Goal: Transaction & Acquisition: Purchase product/service

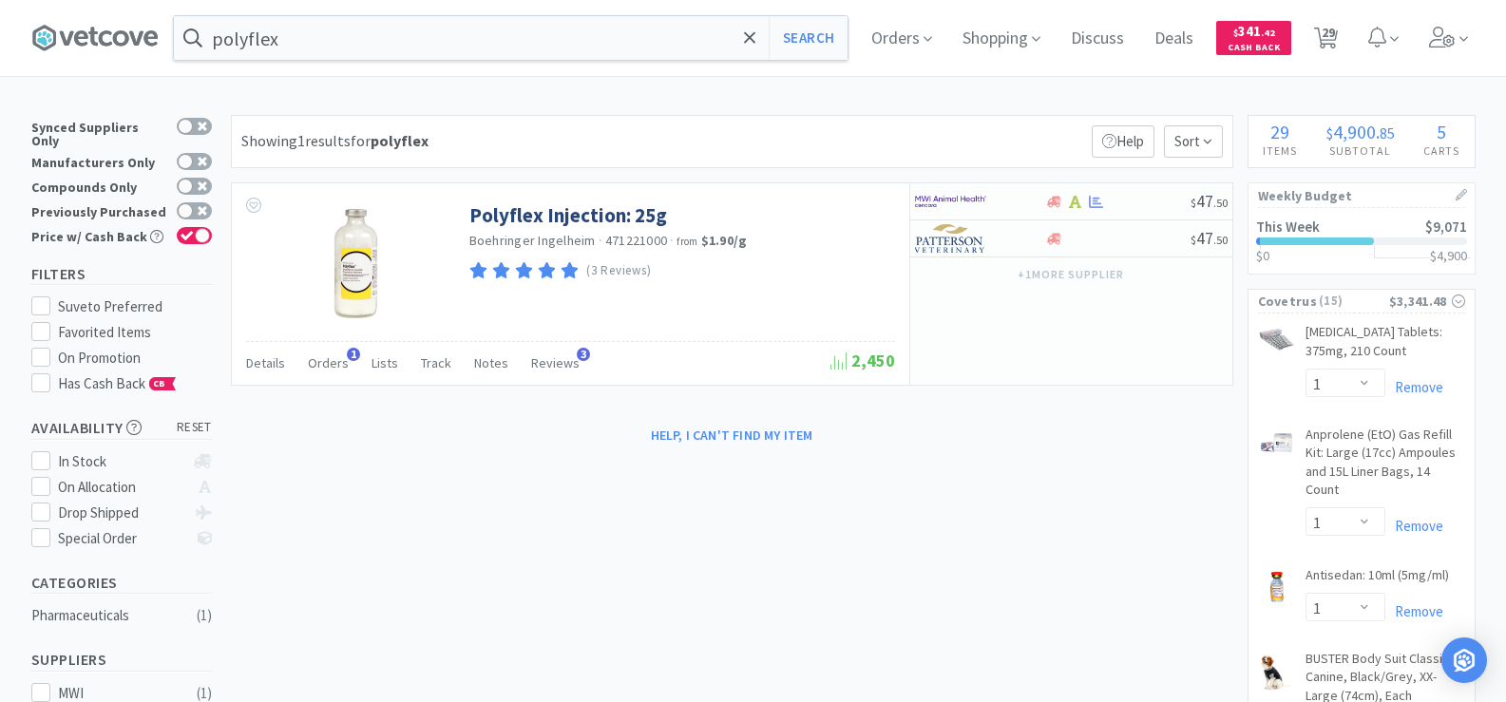
select select "1"
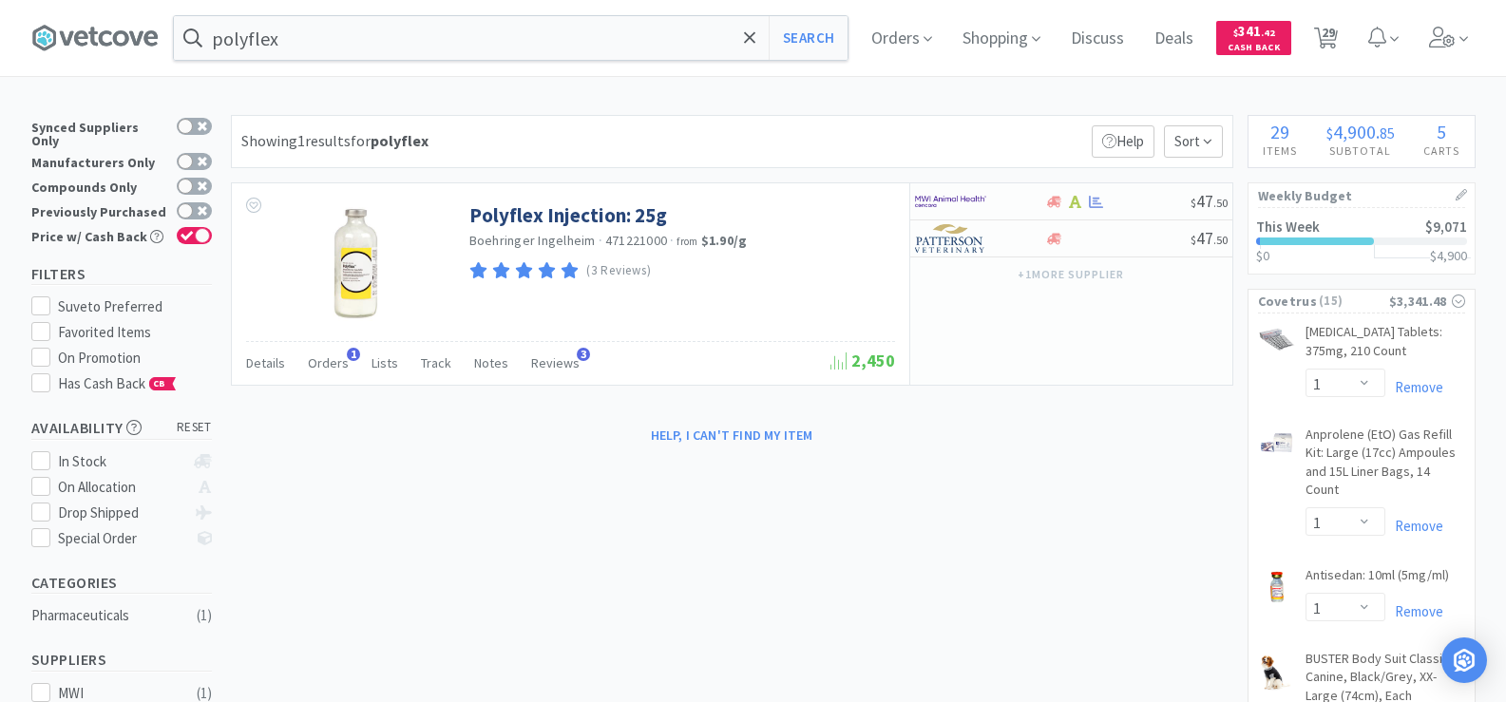
select select "1"
select select "3"
select select "1"
select select "4"
select select "1"
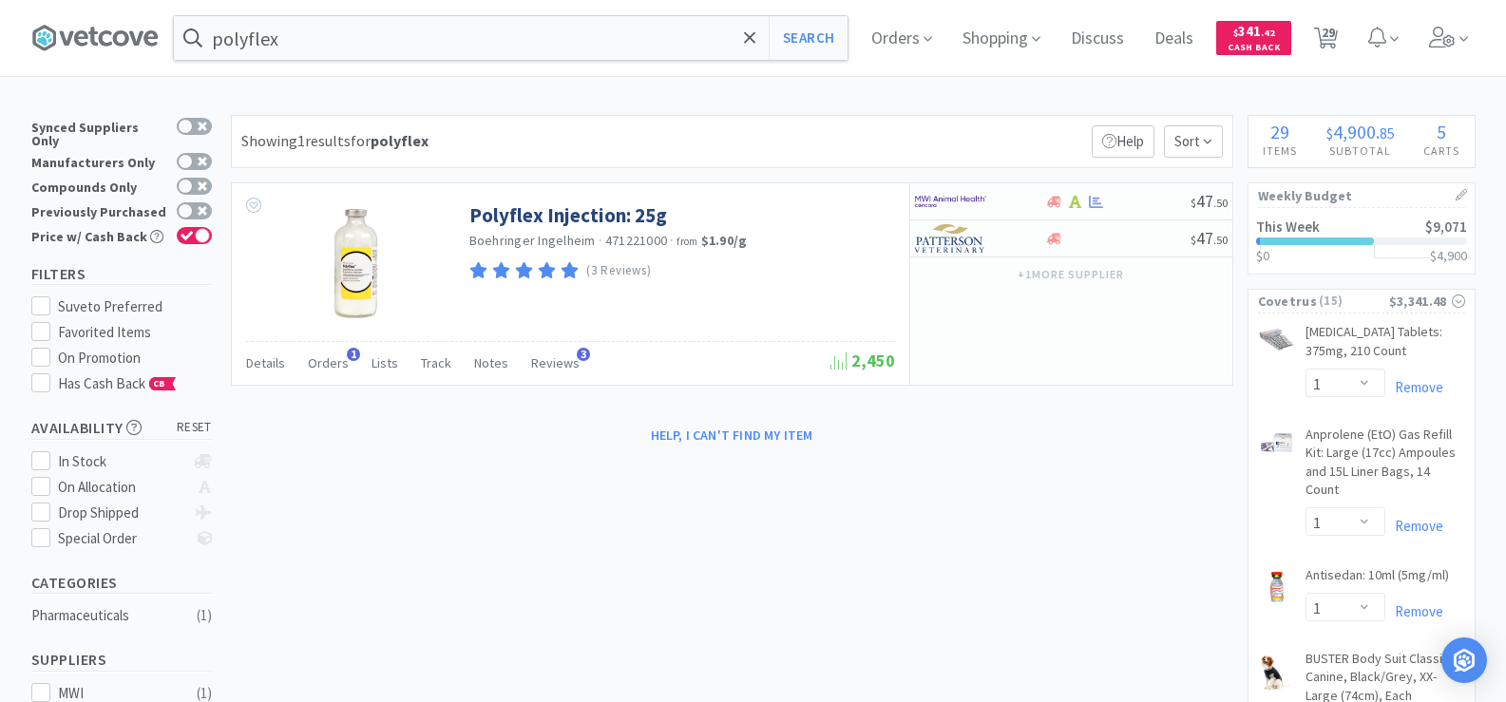
select select "1"
select select "2"
select select "12"
select select "2"
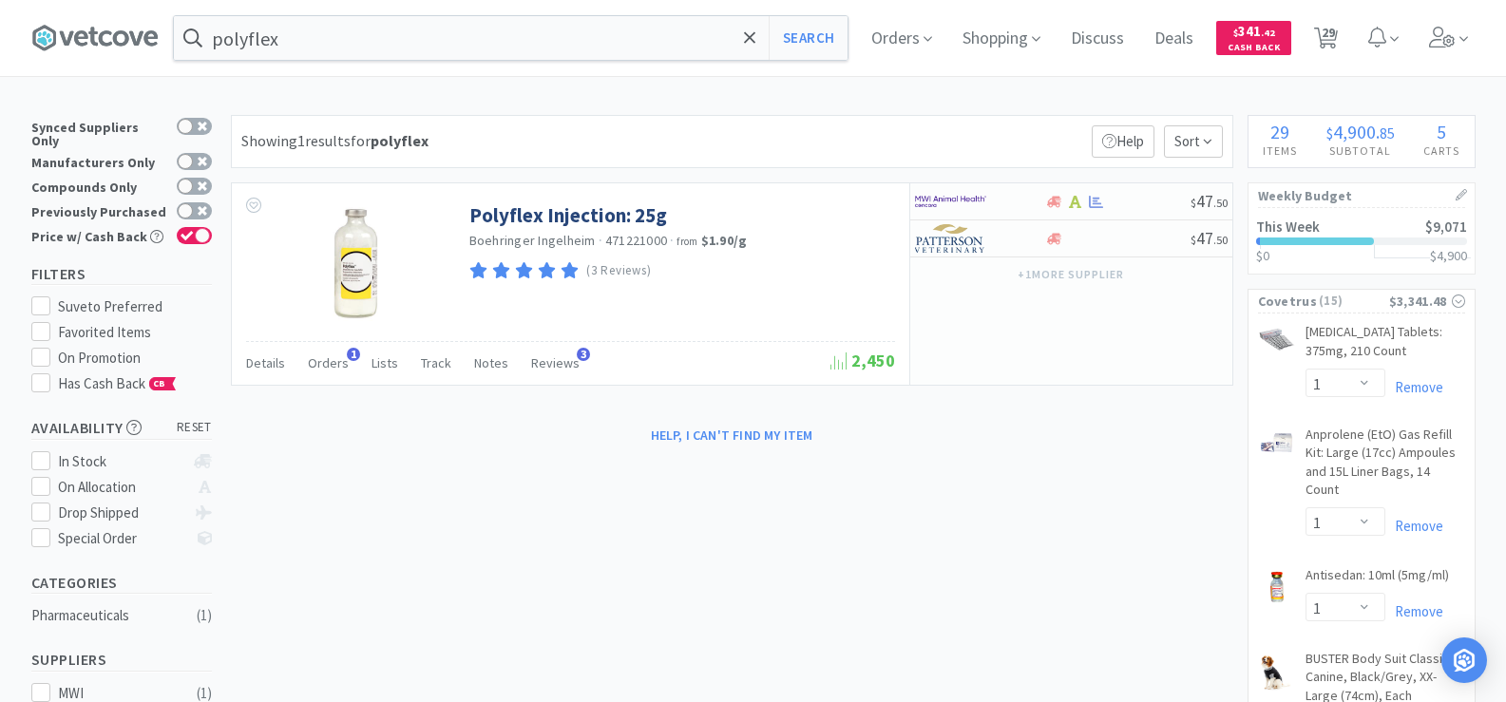
select select "2"
select select "6"
select select "4"
select select "1"
select select "2"
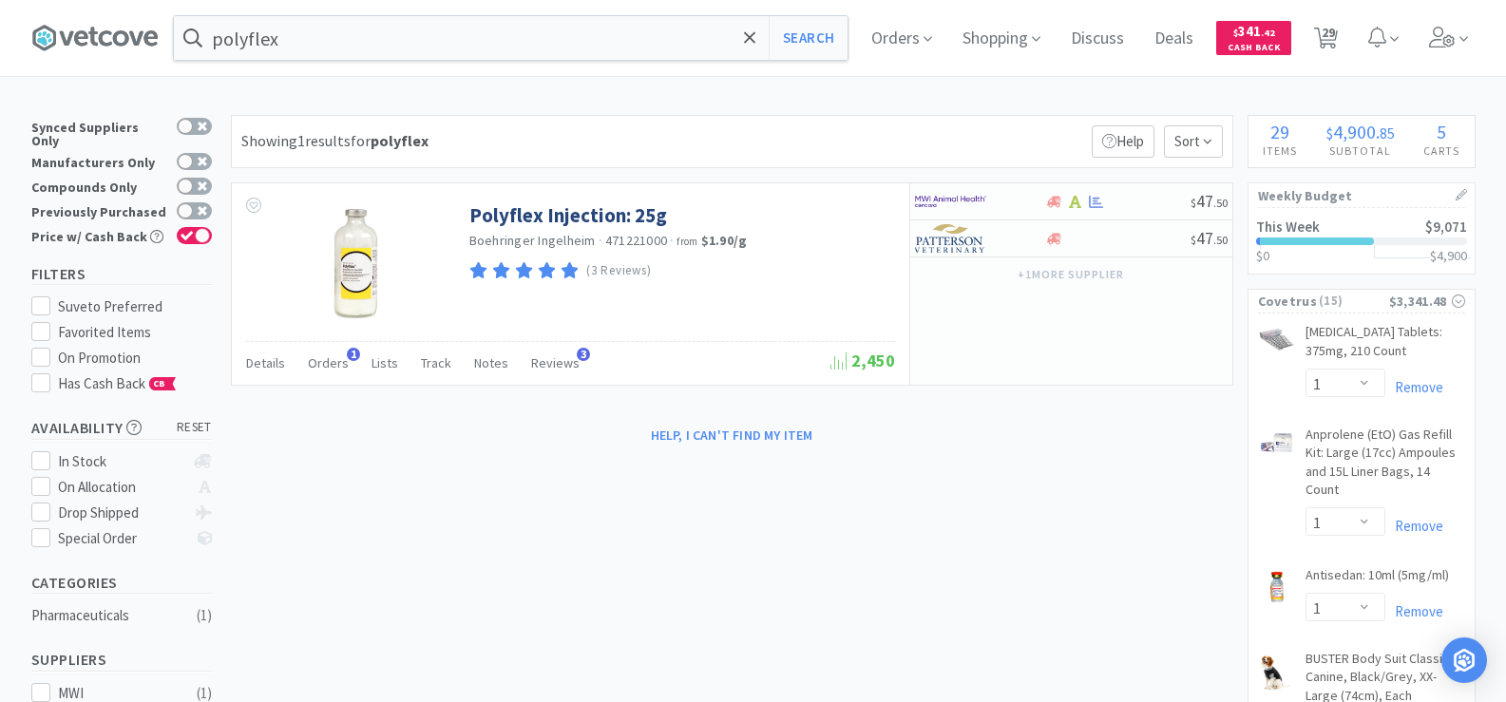
select select "10"
select select "1"
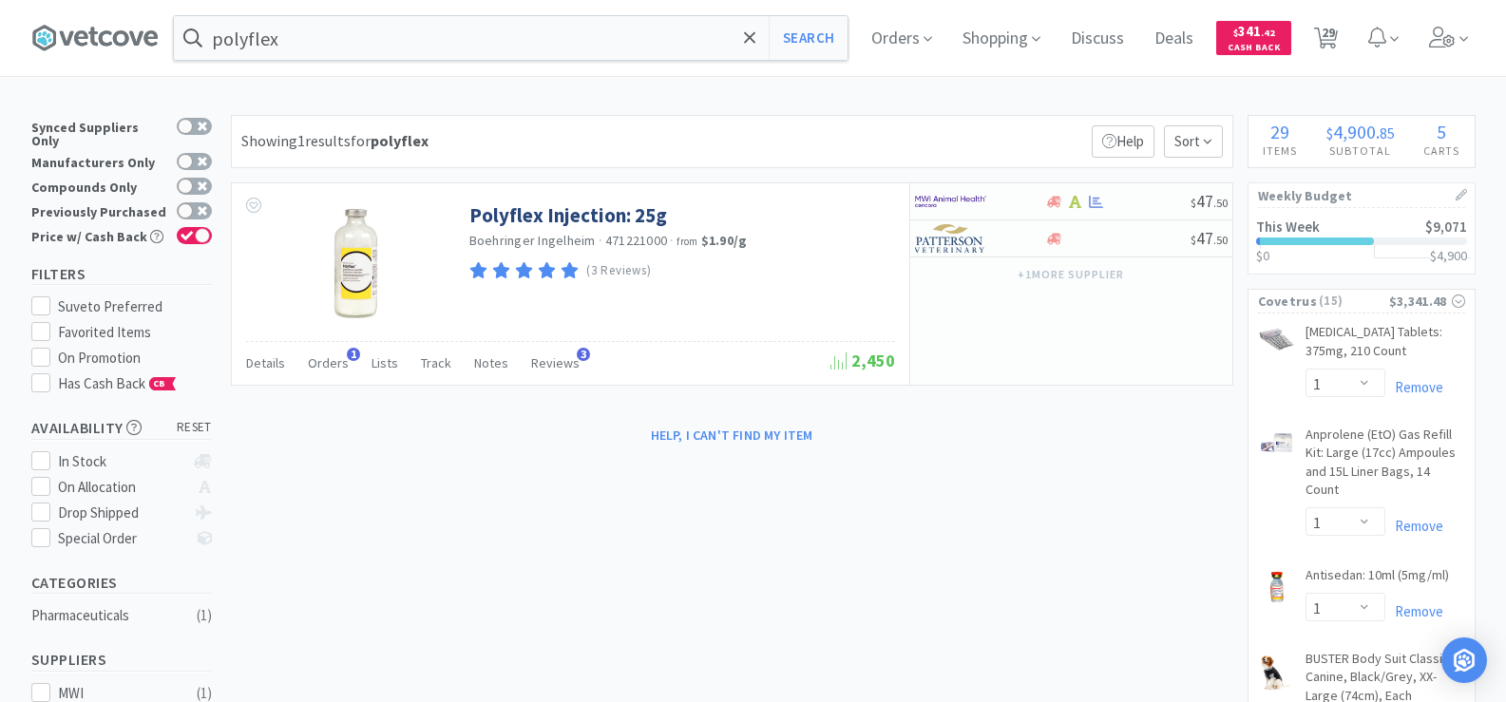
select select "1"
select select "6"
click at [1462, 34] on span at bounding box center [1448, 38] width 54 height 76
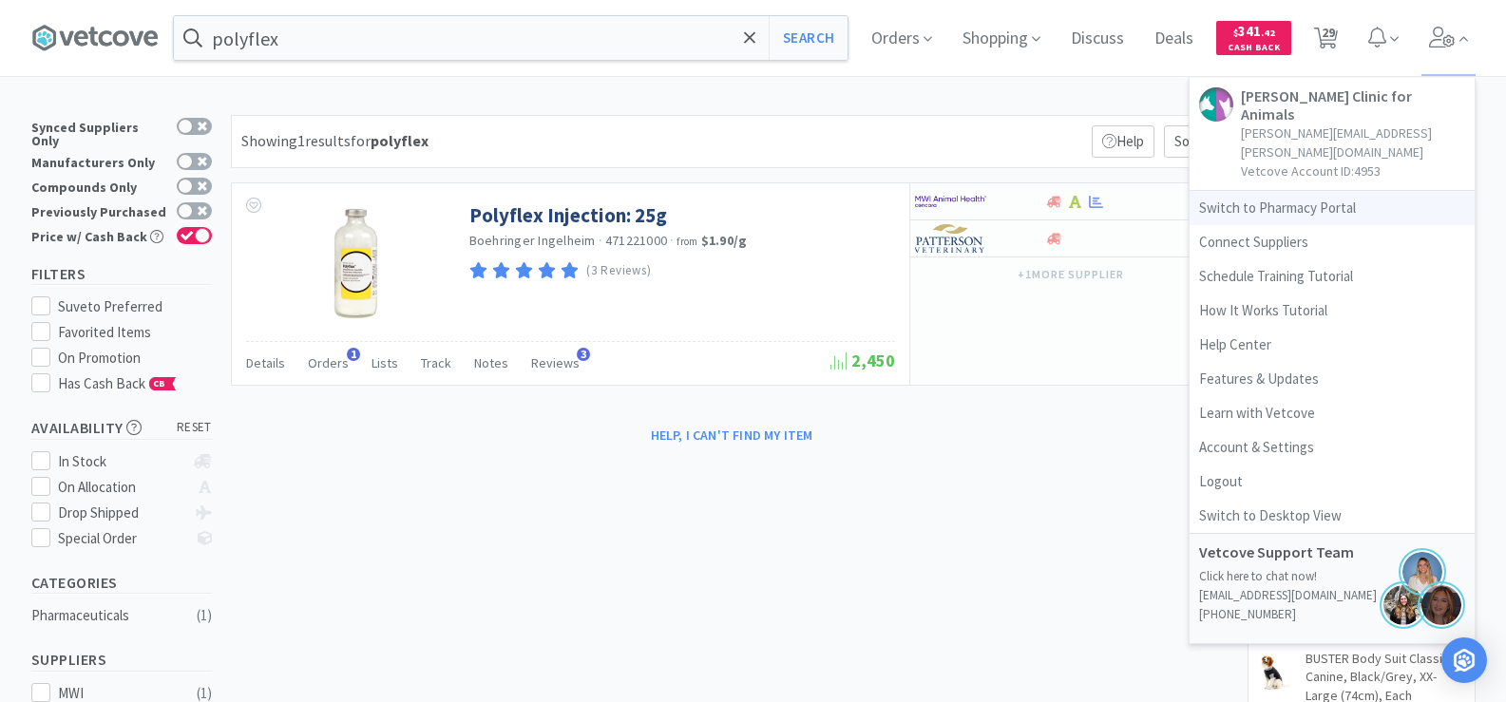
click at [1257, 191] on link "Switch to Pharmacy Portal" at bounding box center [1331, 208] width 285 height 34
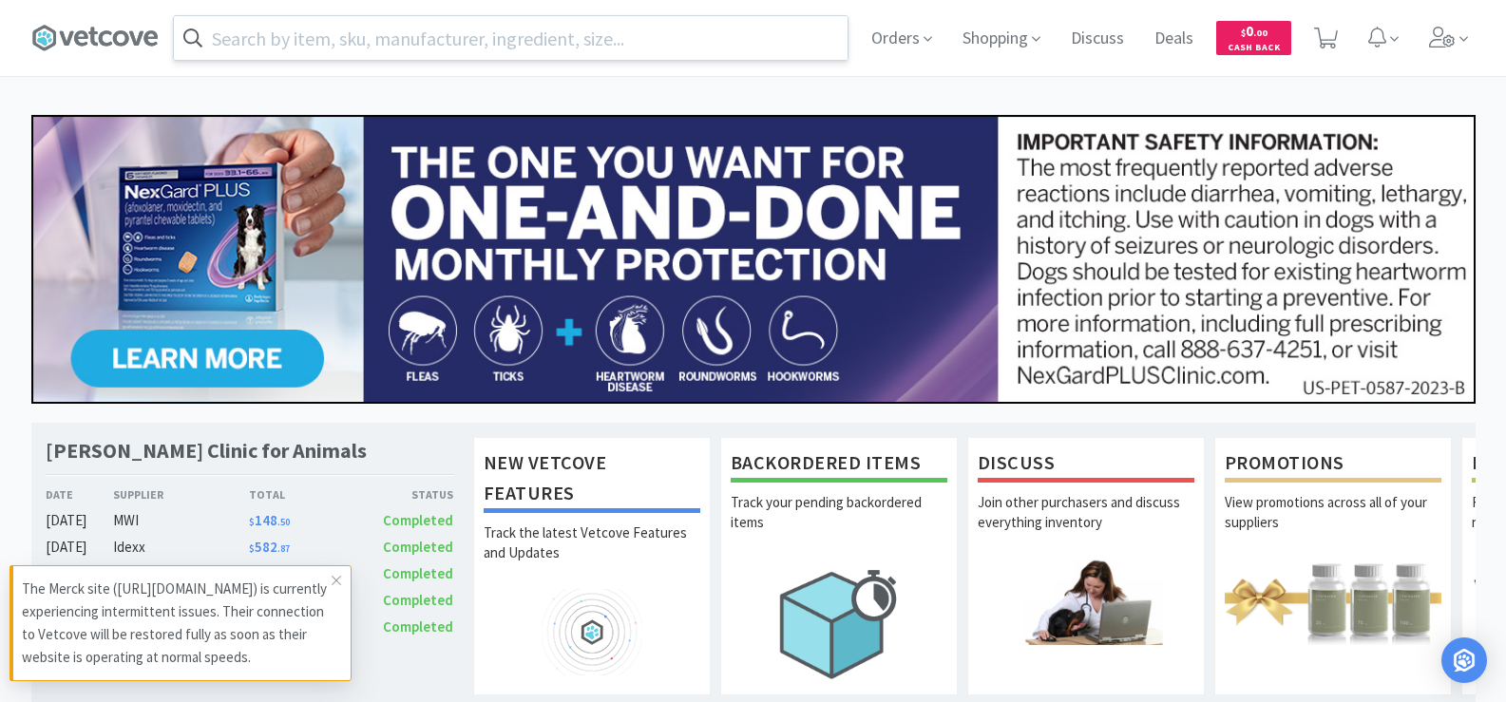
click at [391, 33] on input "text" at bounding box center [511, 38] width 674 height 44
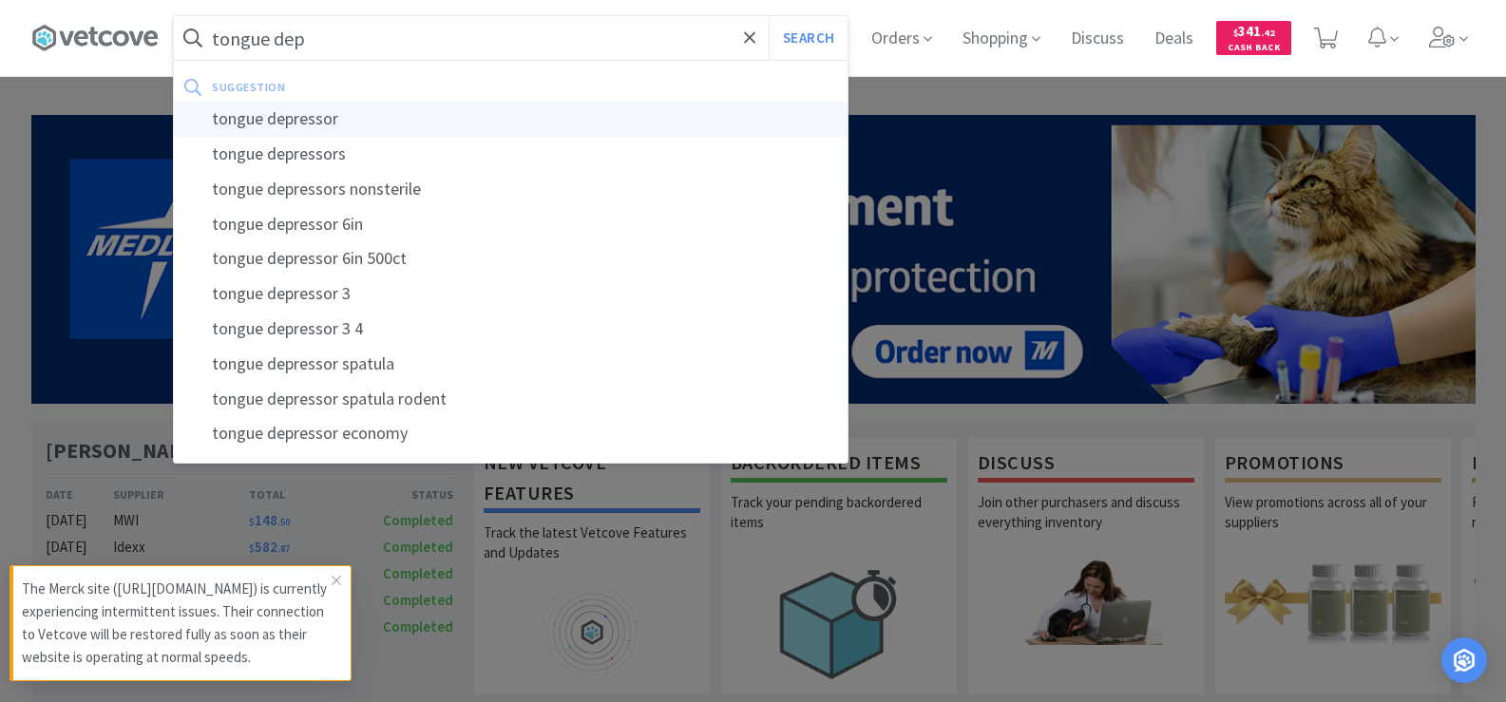
click at [317, 119] on div "tongue depressor" at bounding box center [511, 119] width 674 height 35
type input "tongue depressor"
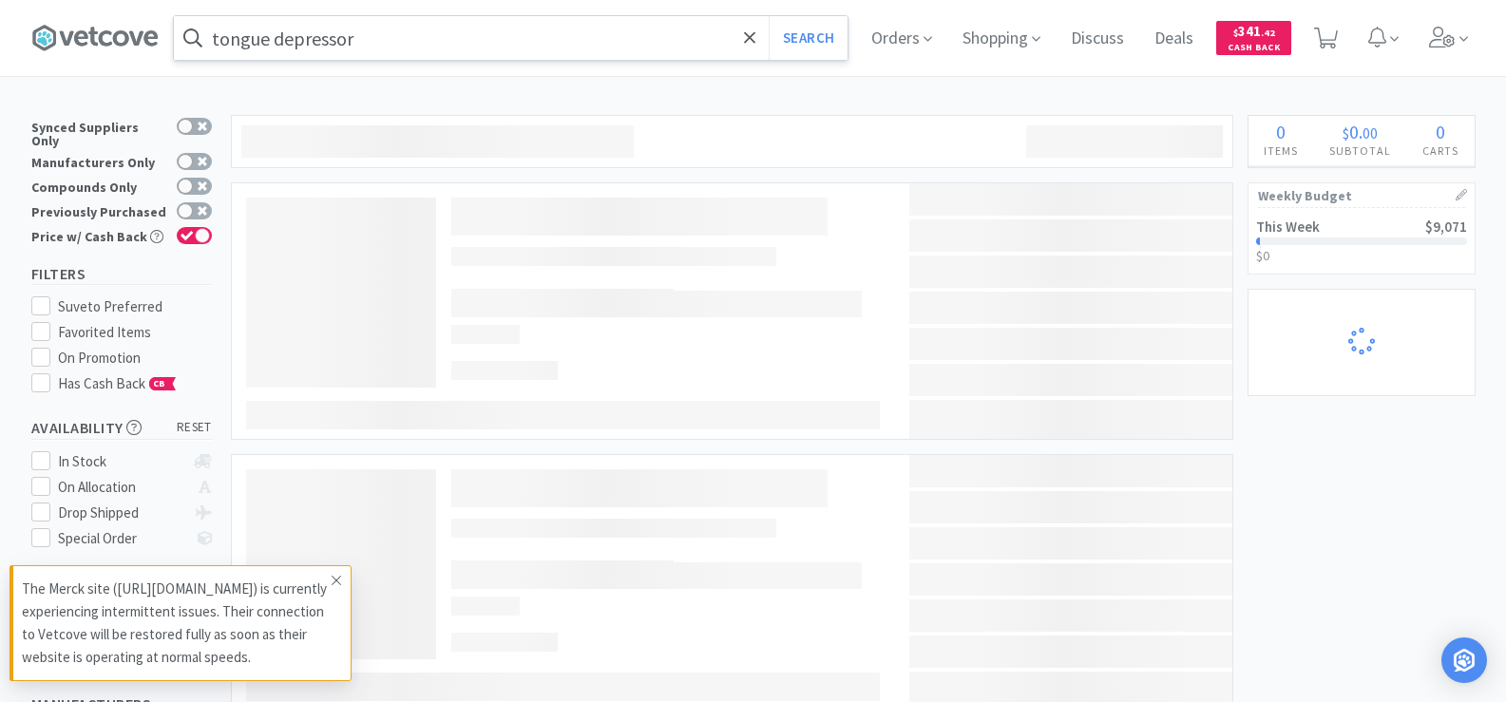
click at [334, 576] on icon at bounding box center [337, 581] width 10 height 10
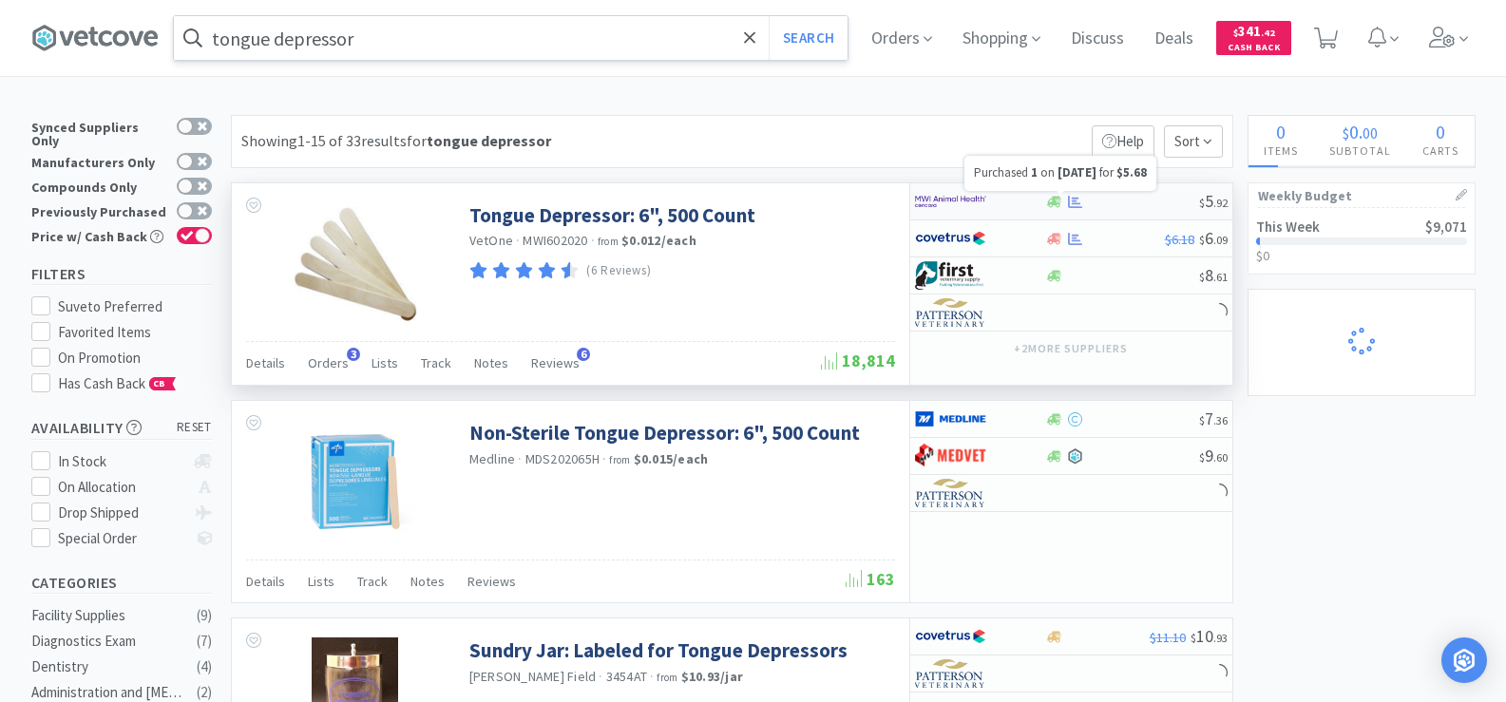
click at [1068, 199] on icon at bounding box center [1075, 202] width 14 height 14
select select "1"
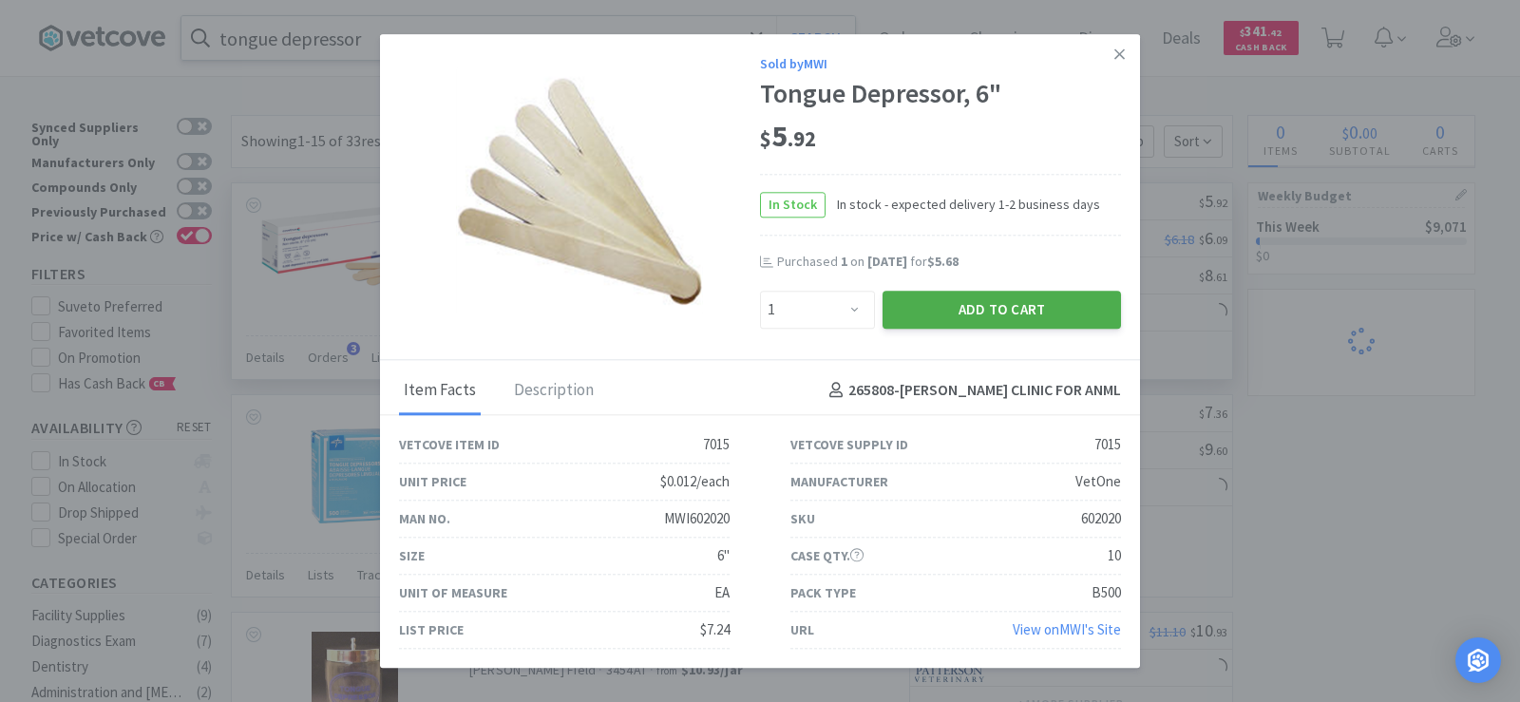
click at [1022, 317] on button "Add to Cart" at bounding box center [1002, 310] width 238 height 38
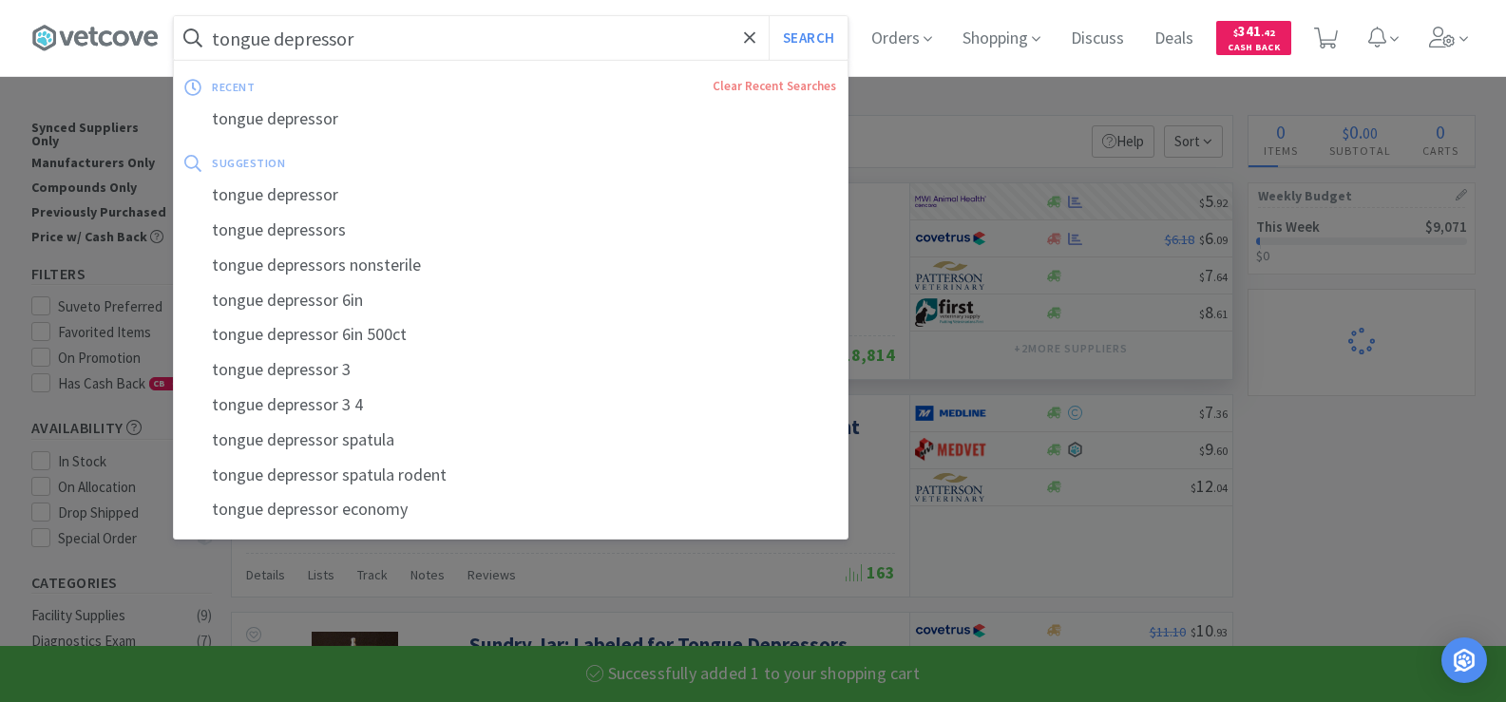
click at [385, 59] on input "tongue depressor" at bounding box center [511, 38] width 674 height 44
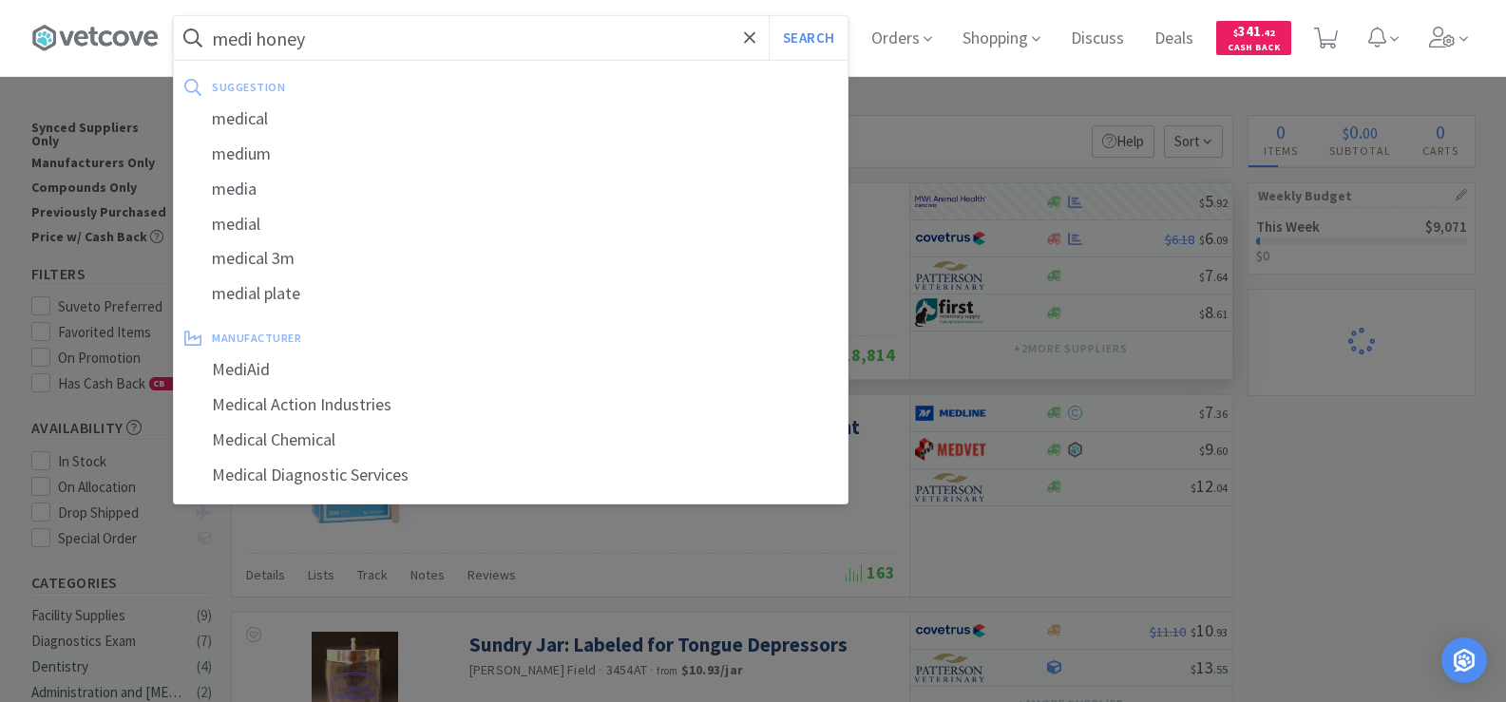
type input "medi honey"
click at [769, 16] on button "Search" at bounding box center [808, 38] width 79 height 44
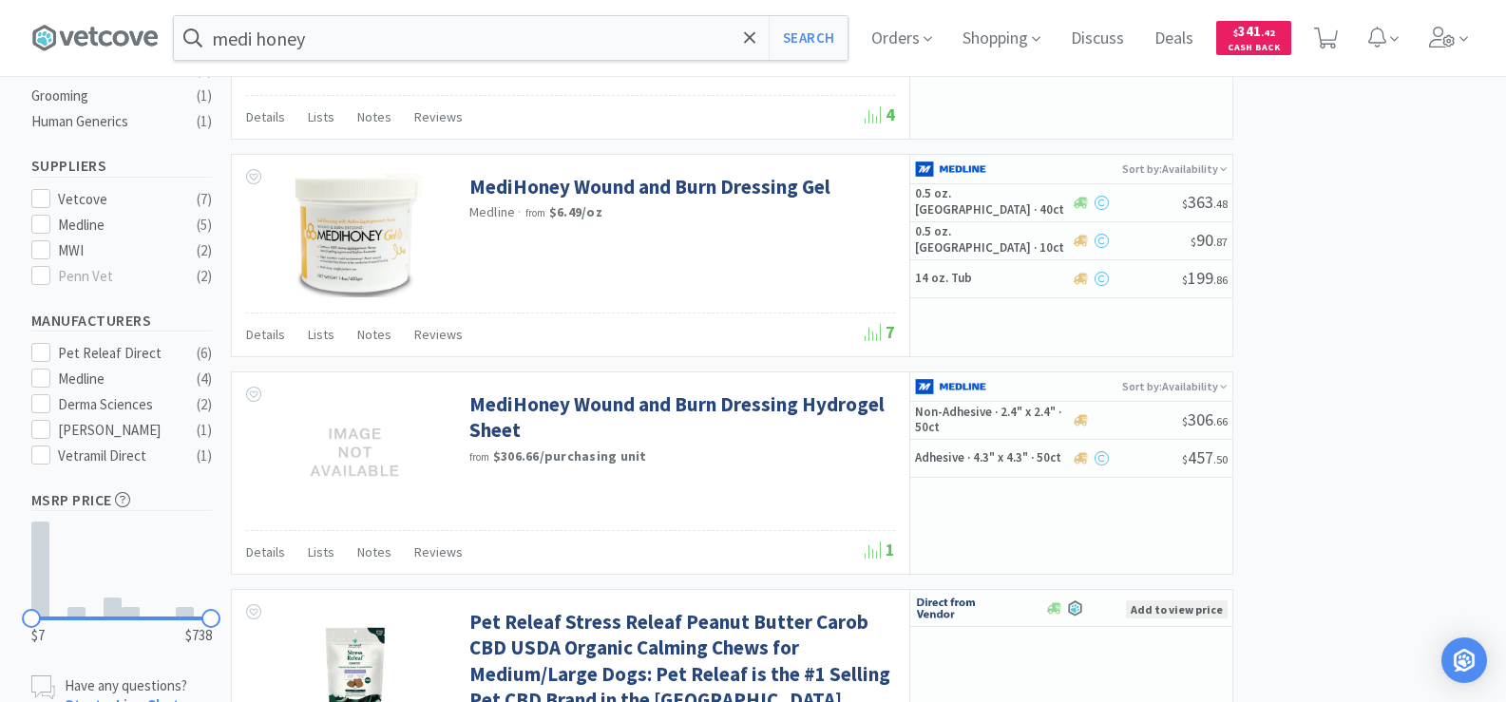
scroll to position [570, 0]
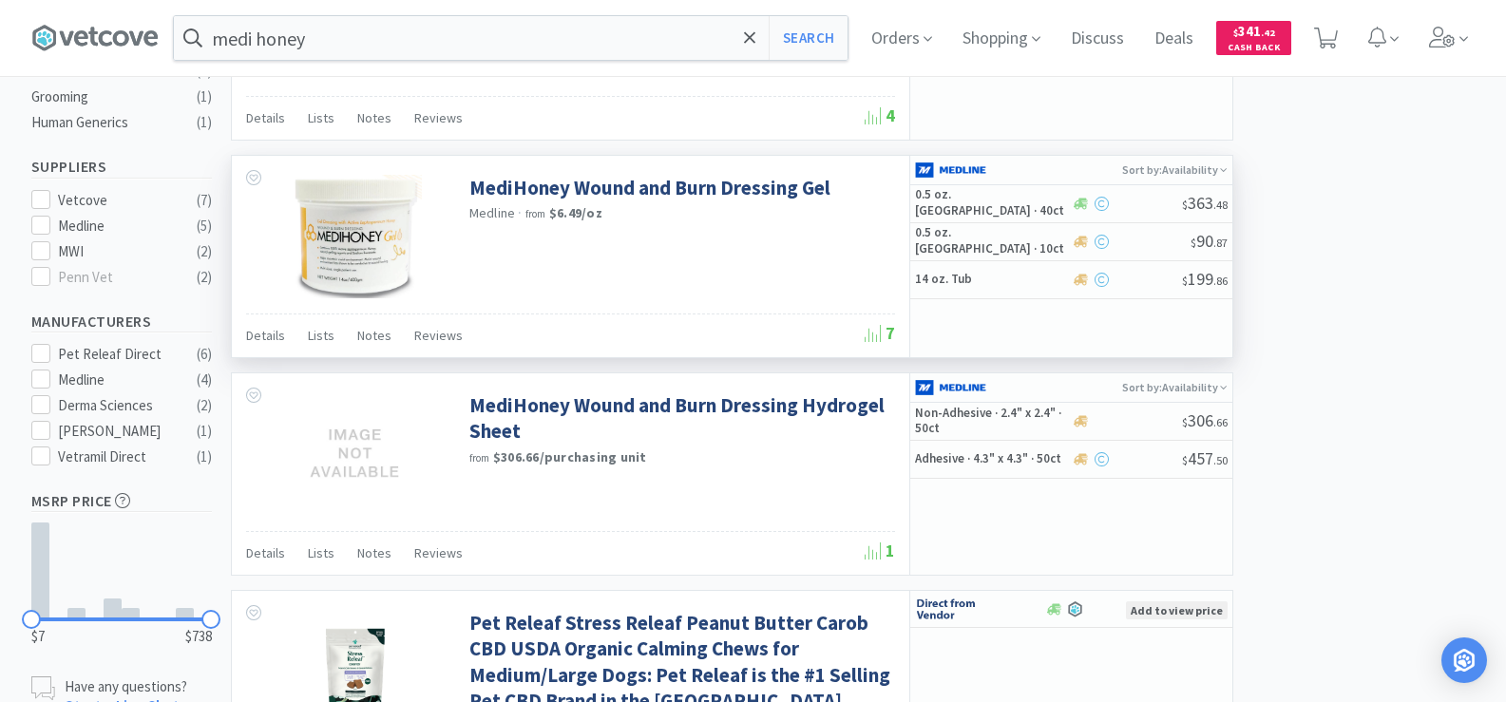
select select "6"
select select "1"
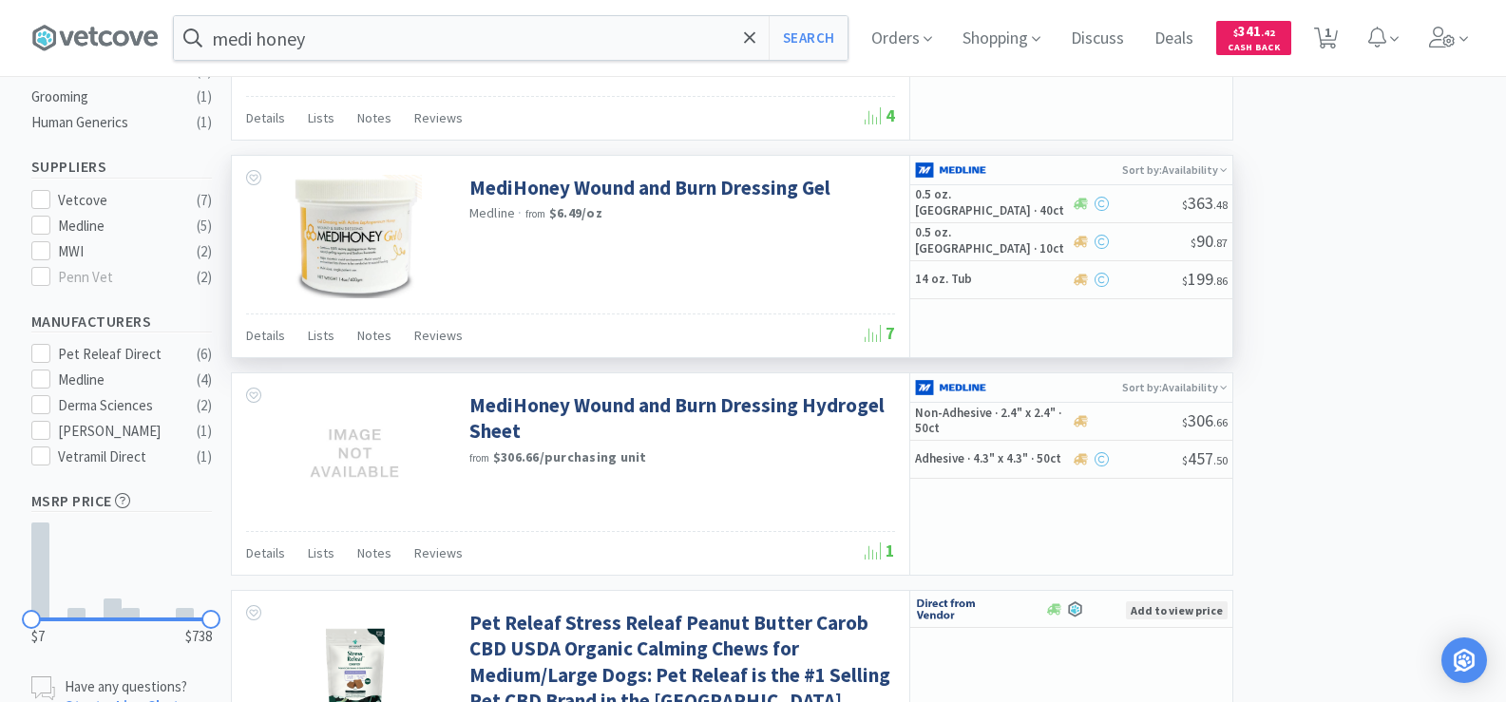
select select "1"
select select "3"
select select "1"
select select "4"
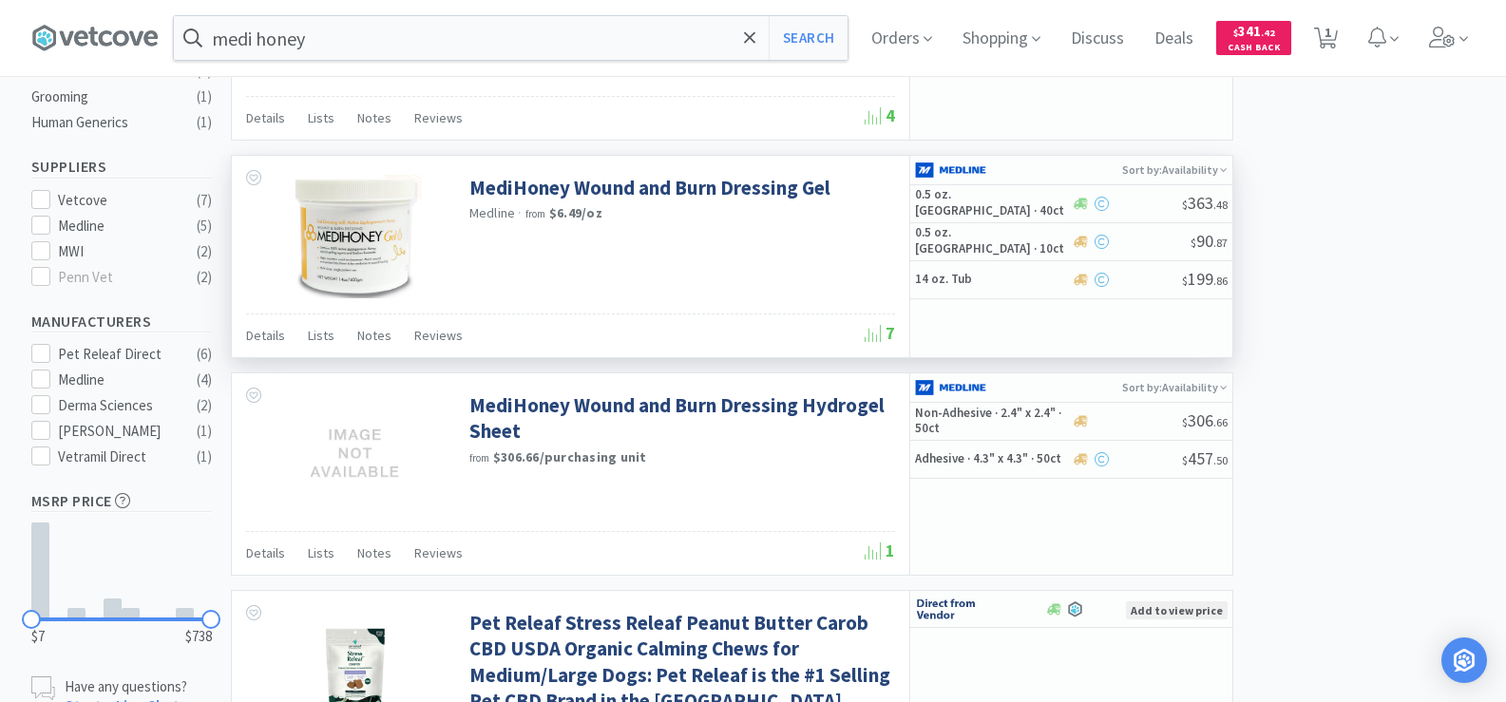
select select "1"
select select "2"
select select "12"
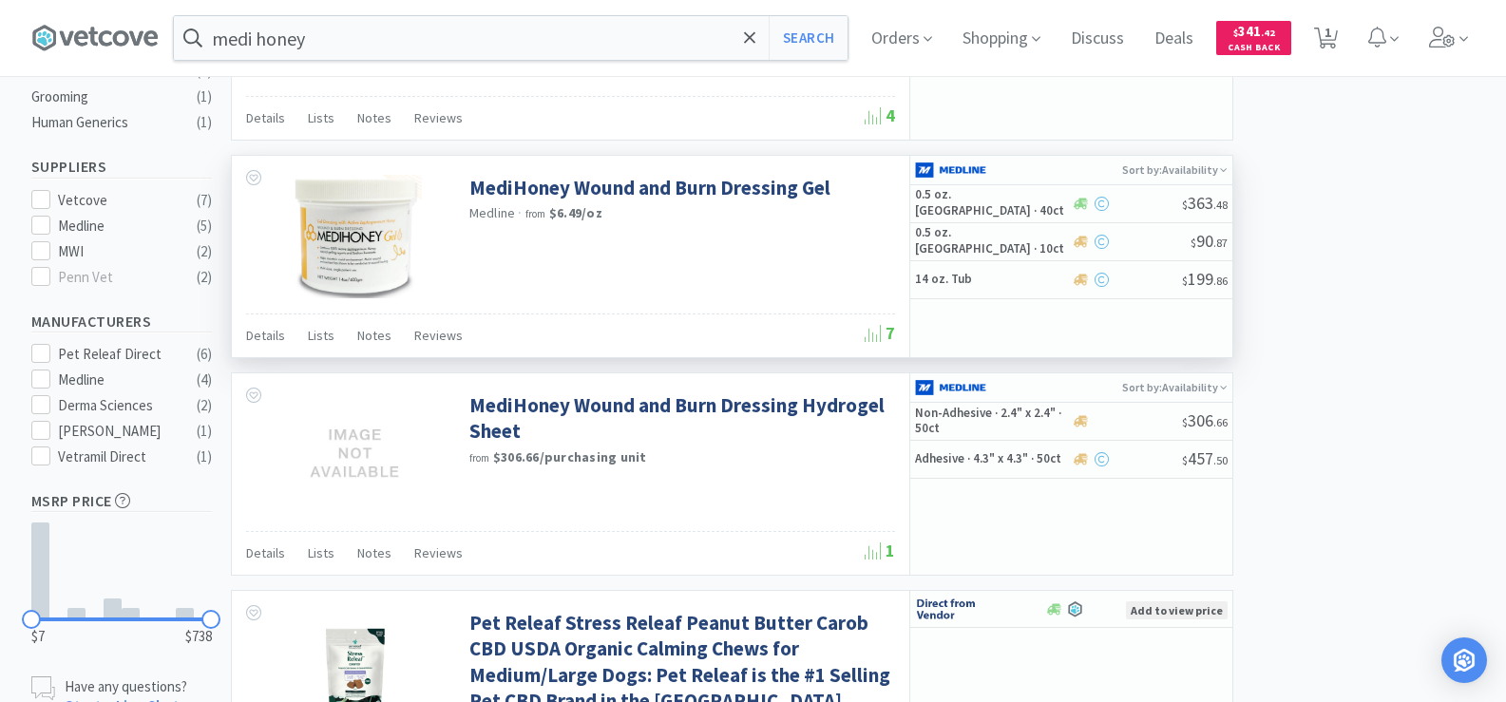
select select "2"
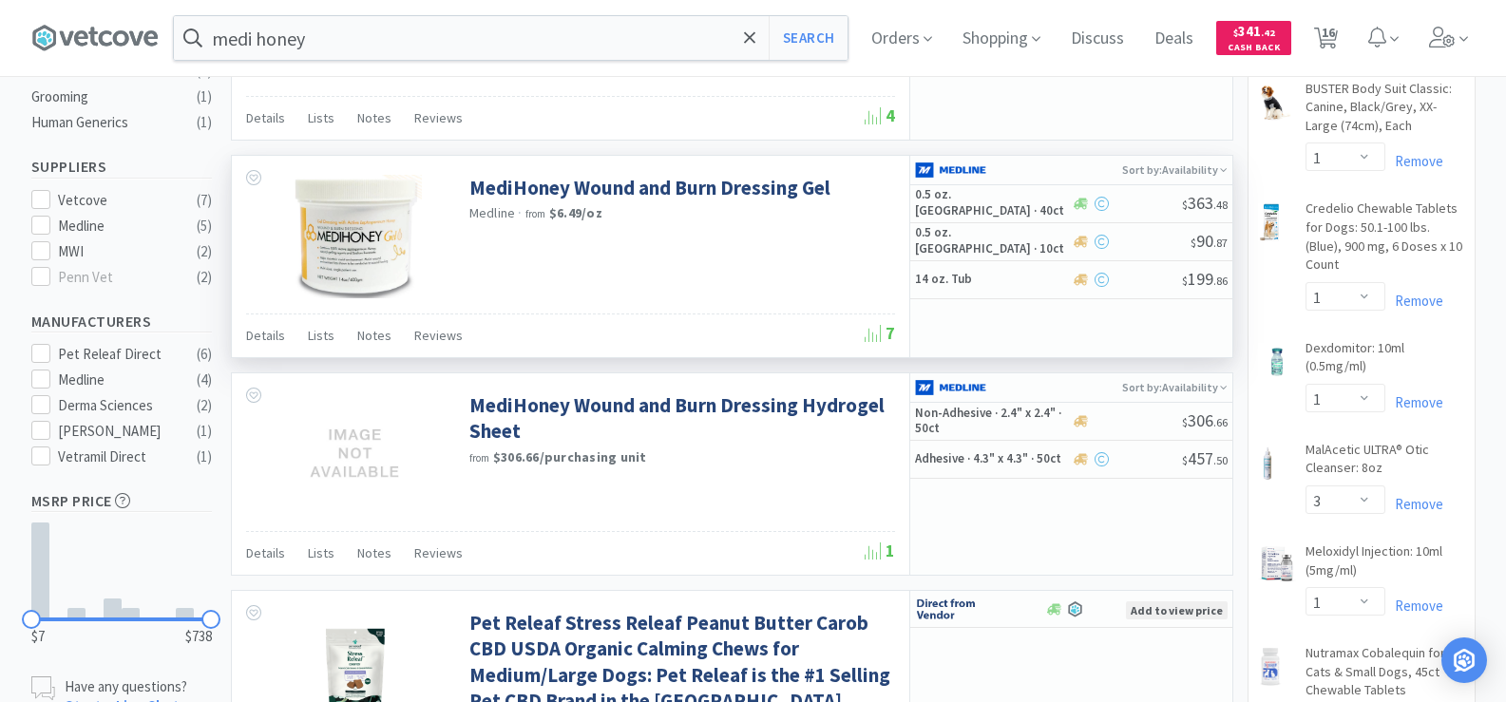
select select "1"
select select "2"
select select "6"
select select "4"
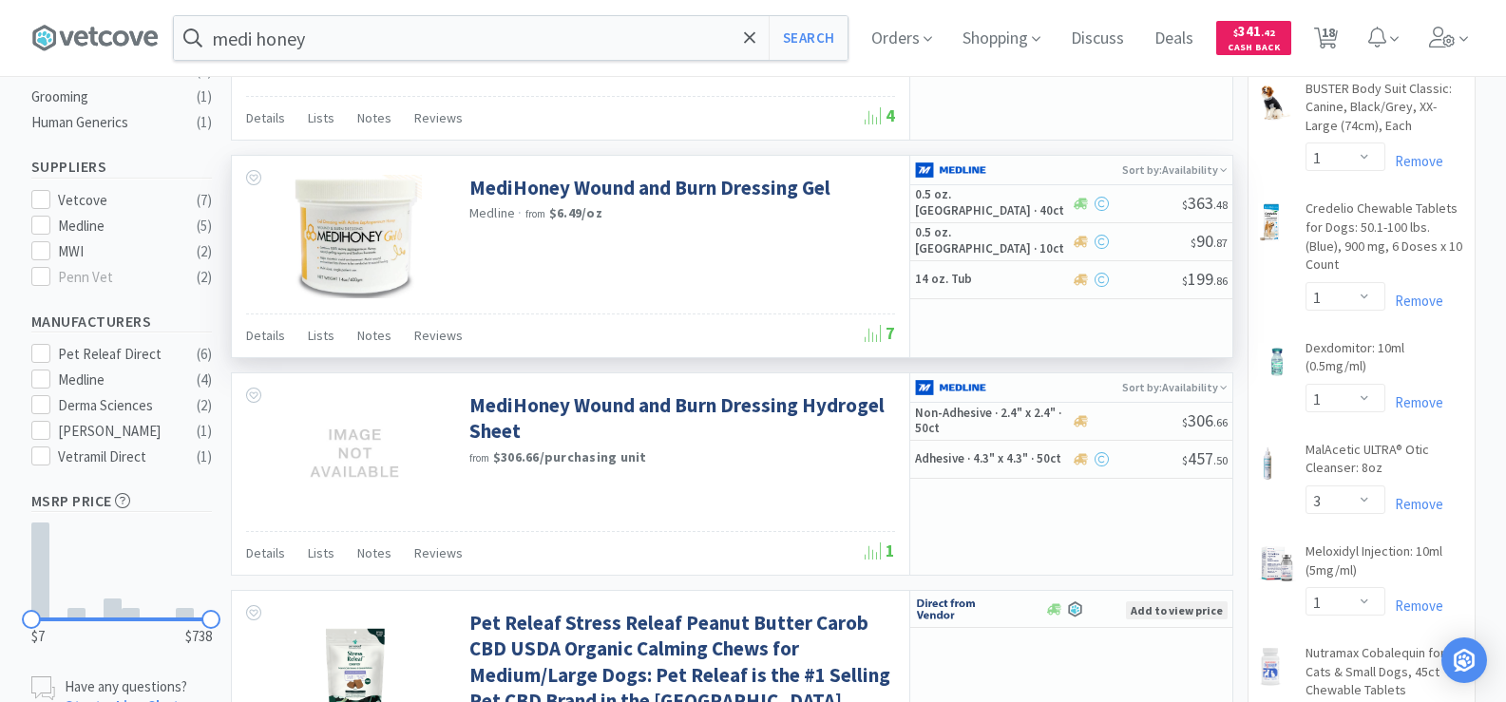
select select "1"
select select "2"
select select "10"
select select "1"
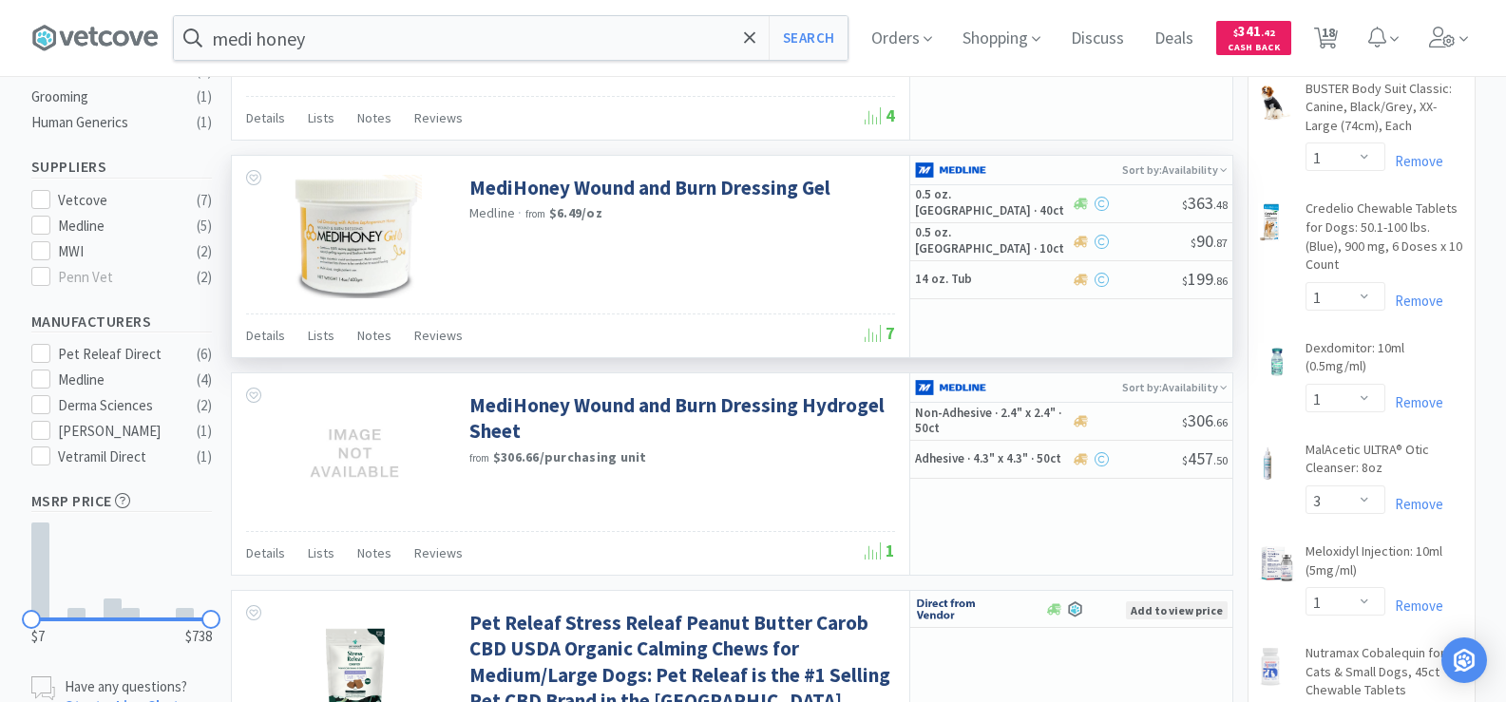
select select "1"
